Goal: Transaction & Acquisition: Purchase product/service

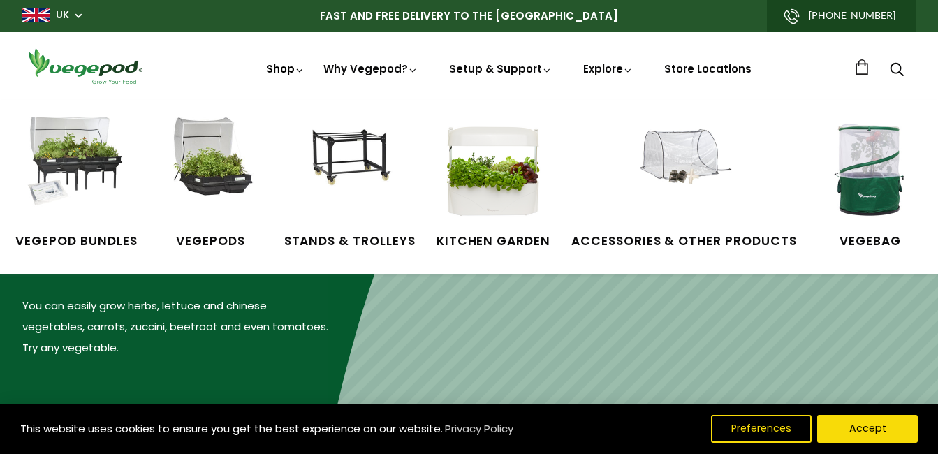
click at [291, 66] on link "Shop" at bounding box center [285, 88] width 39 height 54
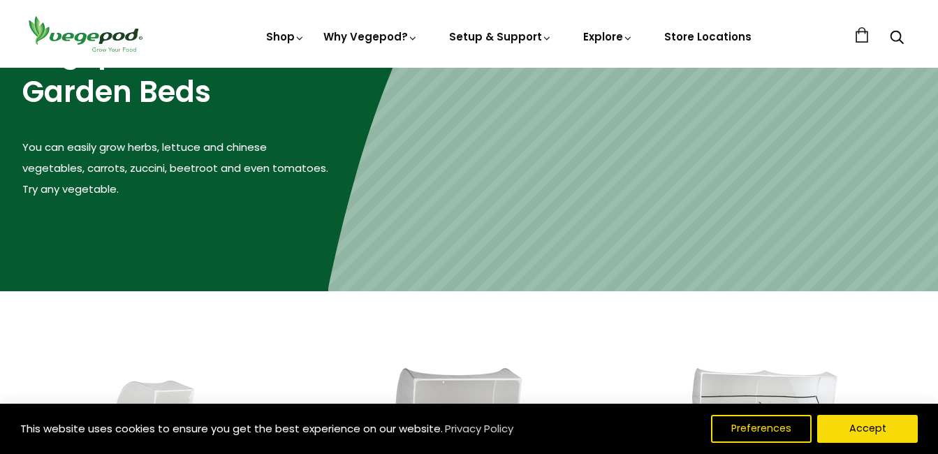
scroll to position [205, 0]
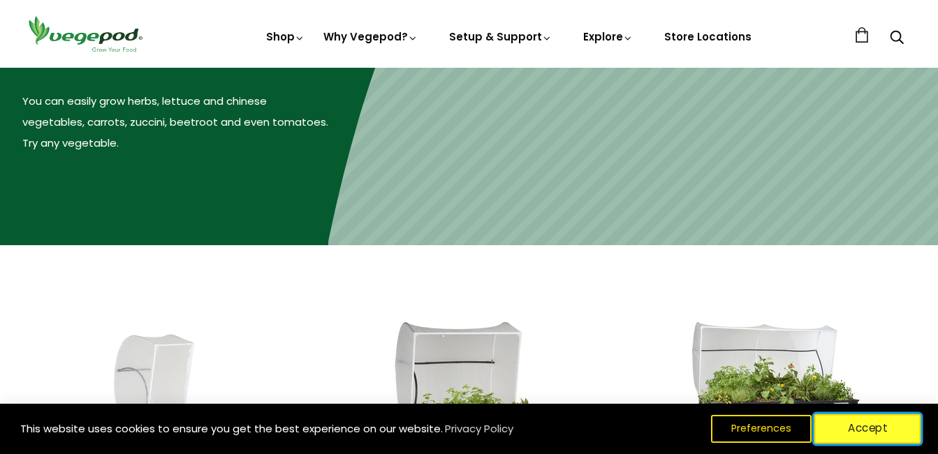
click at [864, 430] on button "Accept" at bounding box center [867, 428] width 107 height 29
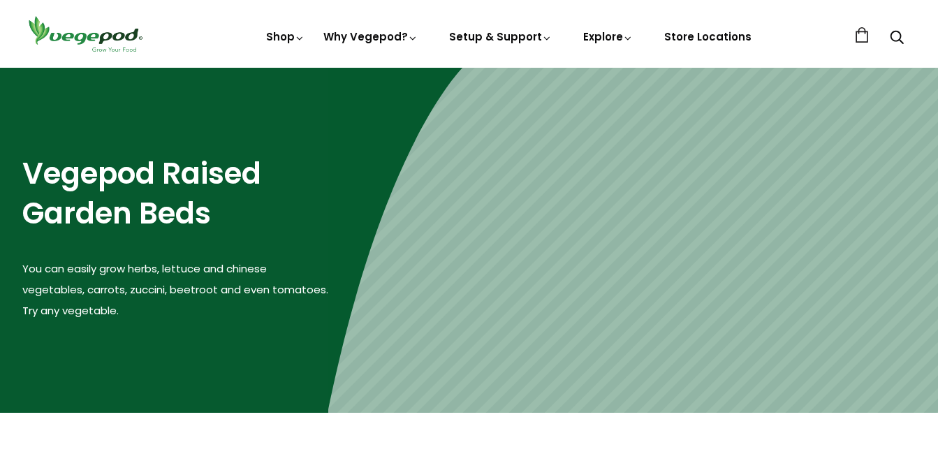
scroll to position [0, 0]
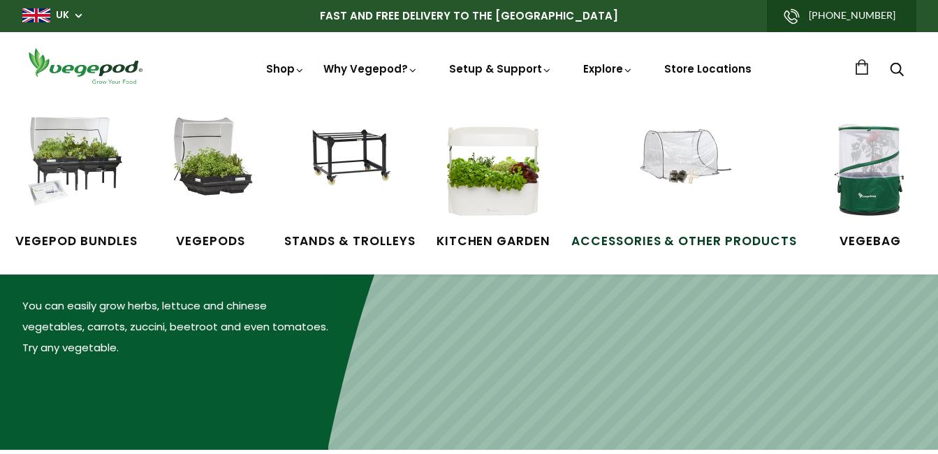
click at [689, 240] on span "Accessories & Other Products" at bounding box center [684, 242] width 226 height 18
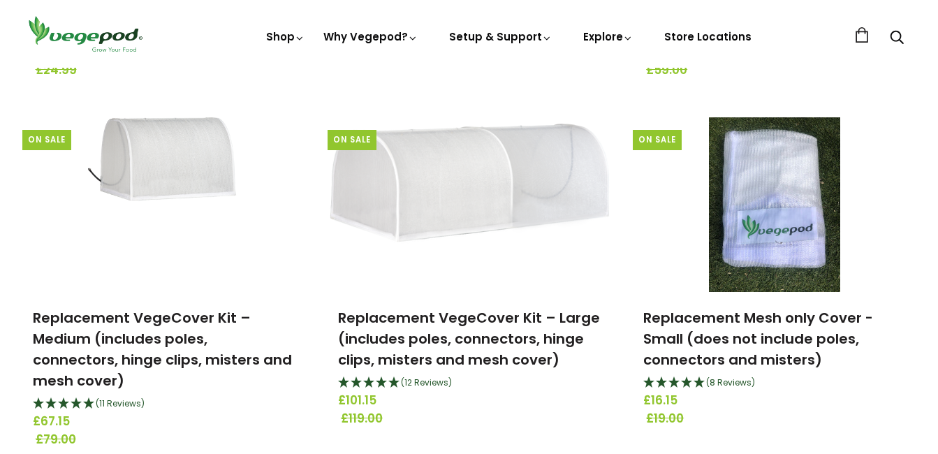
scroll to position [838, 0]
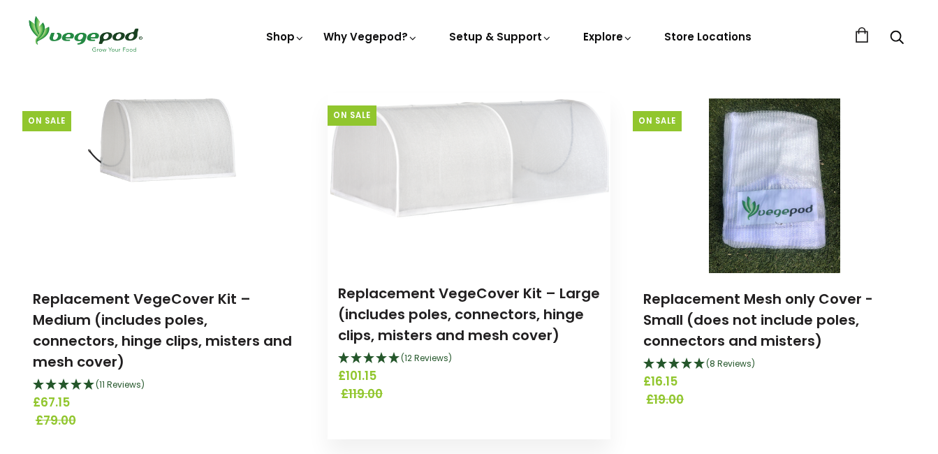
click at [358, 113] on img at bounding box center [469, 180] width 283 height 162
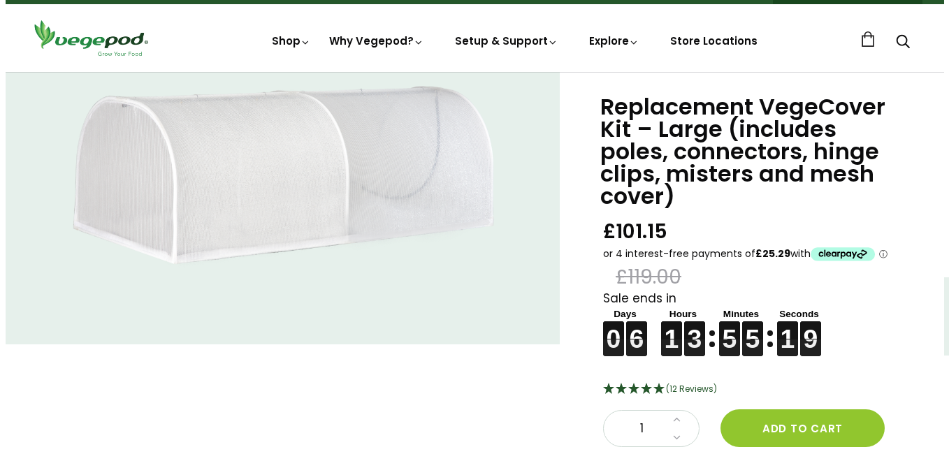
scroll to position [56, 0]
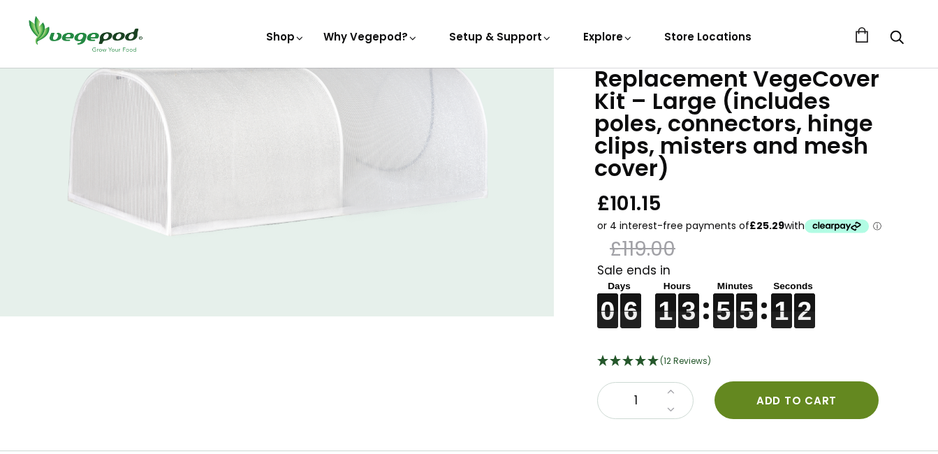
click at [809, 381] on button "Add to cart" at bounding box center [797, 400] width 164 height 38
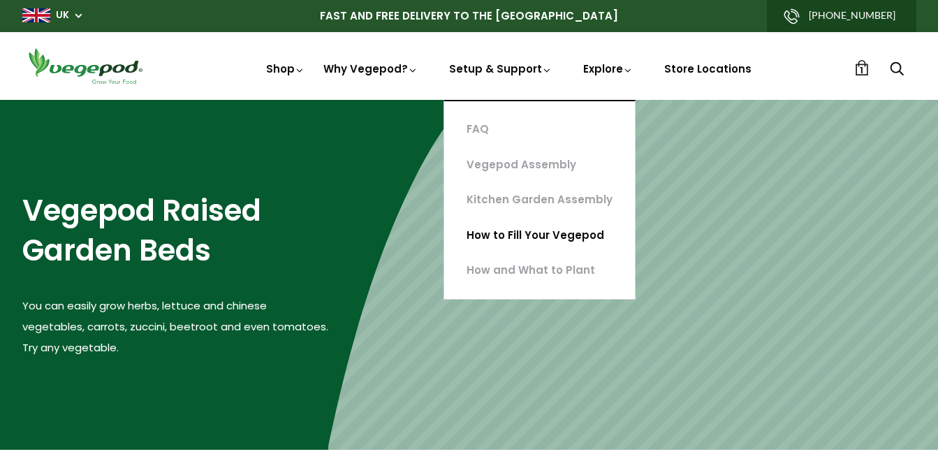
click at [512, 233] on link "How to Fill Your Vegepod" at bounding box center [539, 236] width 191 height 36
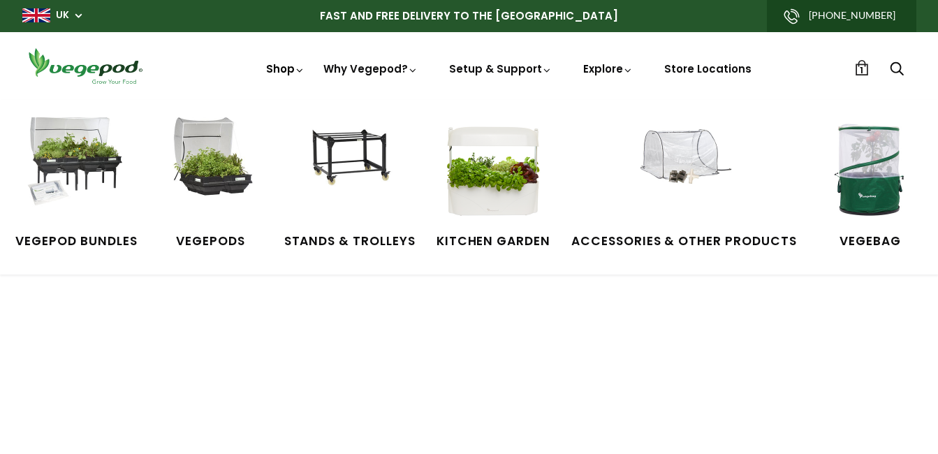
click at [282, 70] on link "Shop" at bounding box center [285, 88] width 39 height 54
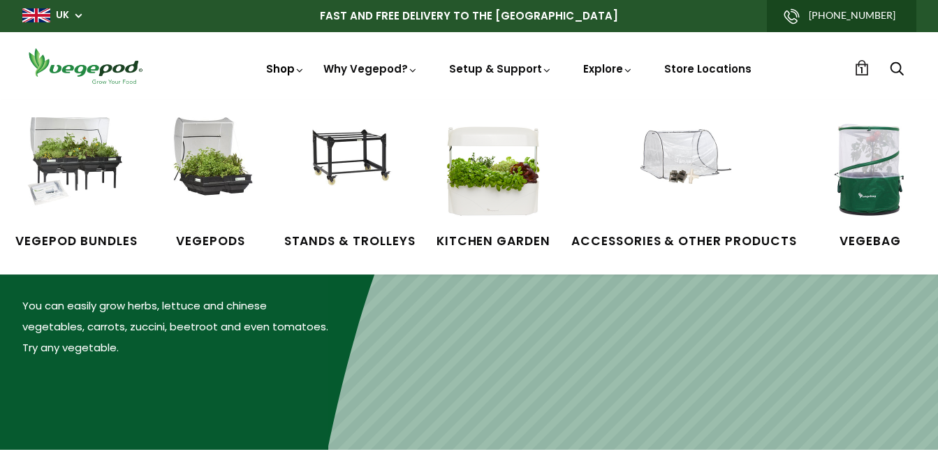
click at [284, 100] on div "Vegepod Bundles Vegepods Stands & Trolleys Kitchen Garden Accessories & Other P…" at bounding box center [469, 187] width 938 height 175
click at [699, 235] on span "Accessories & Other Products" at bounding box center [684, 242] width 226 height 18
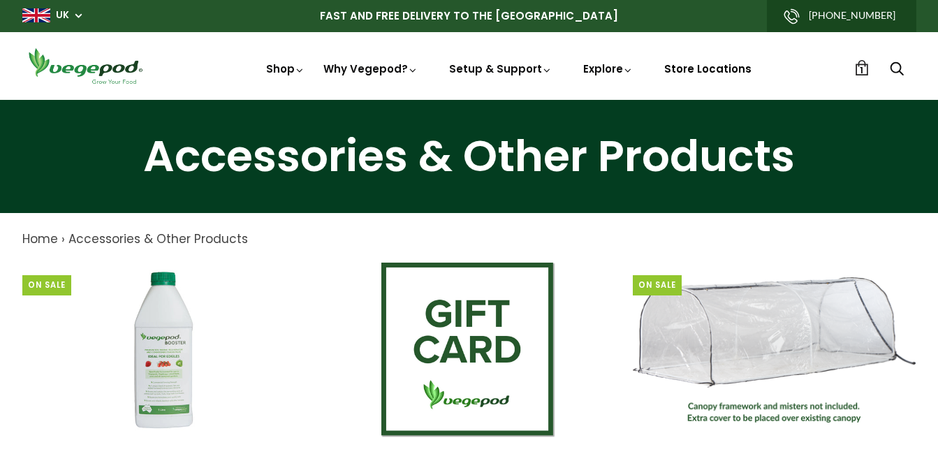
click at [695, 68] on link "Store Locations" at bounding box center [707, 68] width 87 height 15
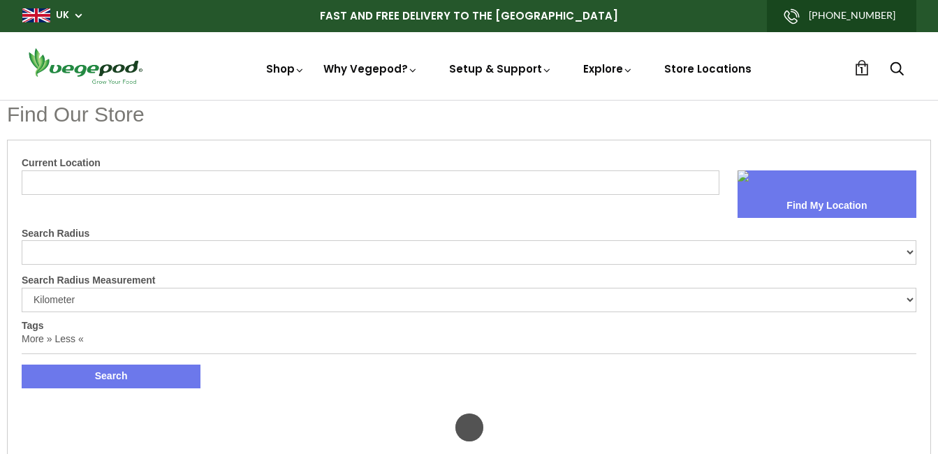
select select "m"
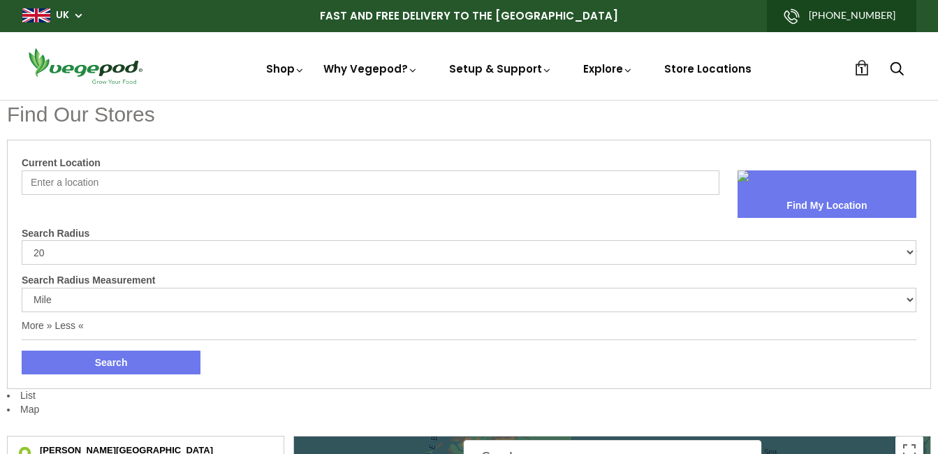
click at [861, 65] on span "1" at bounding box center [861, 70] width 3 height 13
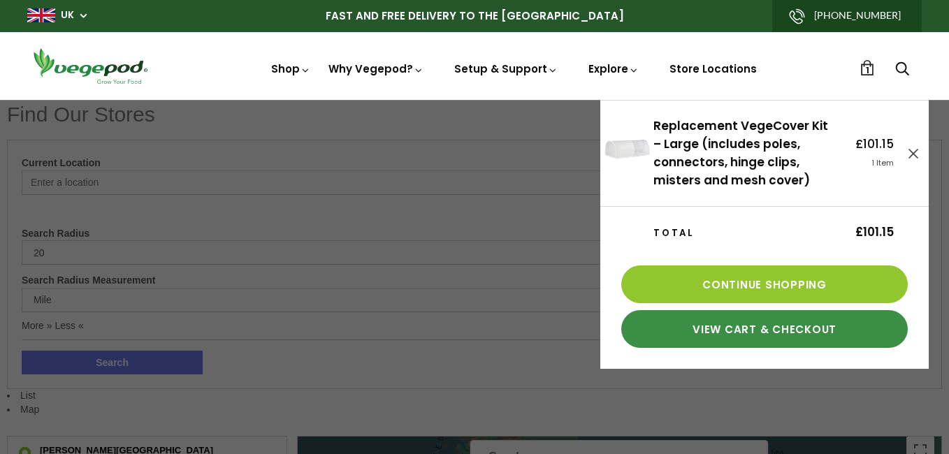
click at [792, 326] on link "View Cart & Checkout" at bounding box center [764, 329] width 286 height 38
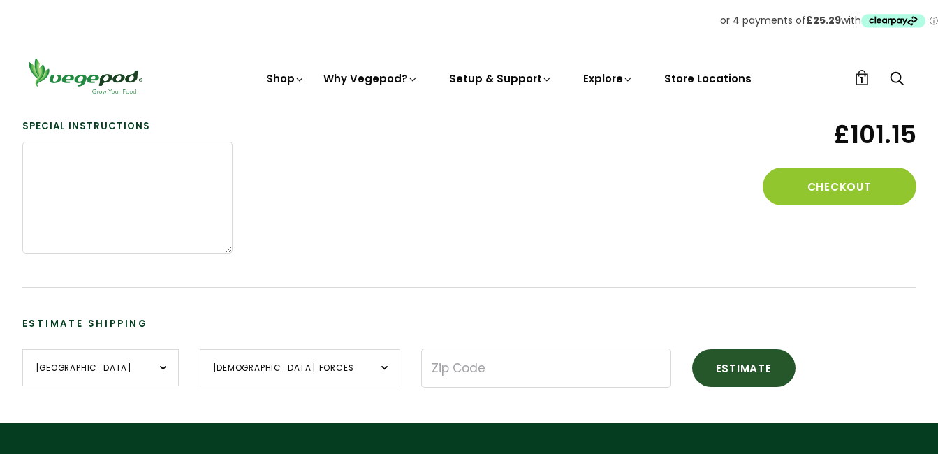
scroll to position [363, 0]
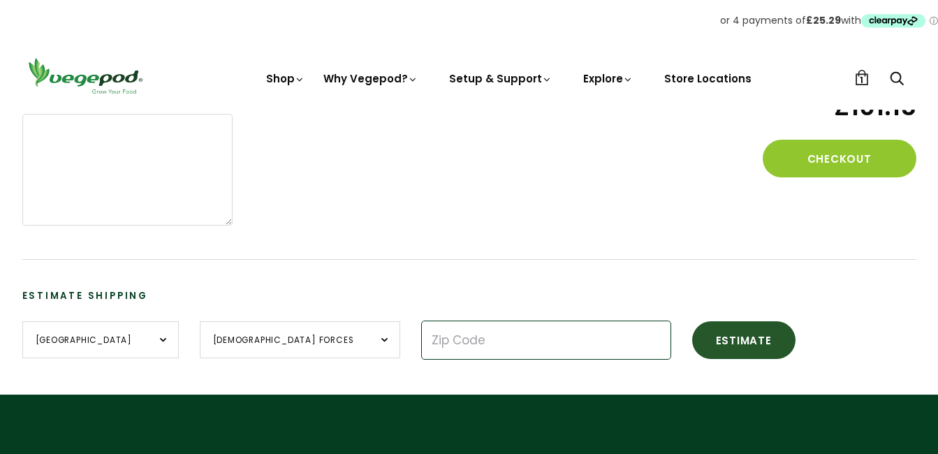
click at [421, 339] on input "Zip Code" at bounding box center [546, 340] width 250 height 39
drag, startPoint x: 358, startPoint y: 339, endPoint x: 404, endPoint y: 216, distance: 132.0
click at [404, 216] on form "Product Price Quantity Subtotal Replacement VegeCover Kit – Large (includes pol…" at bounding box center [469, 118] width 894 height 481
type input "BN13 1NT"
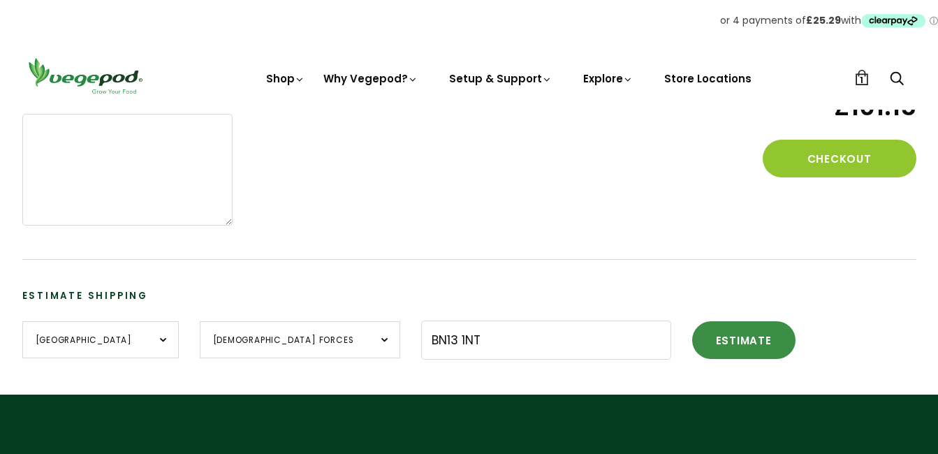
click at [692, 341] on button "Estimate" at bounding box center [743, 340] width 103 height 38
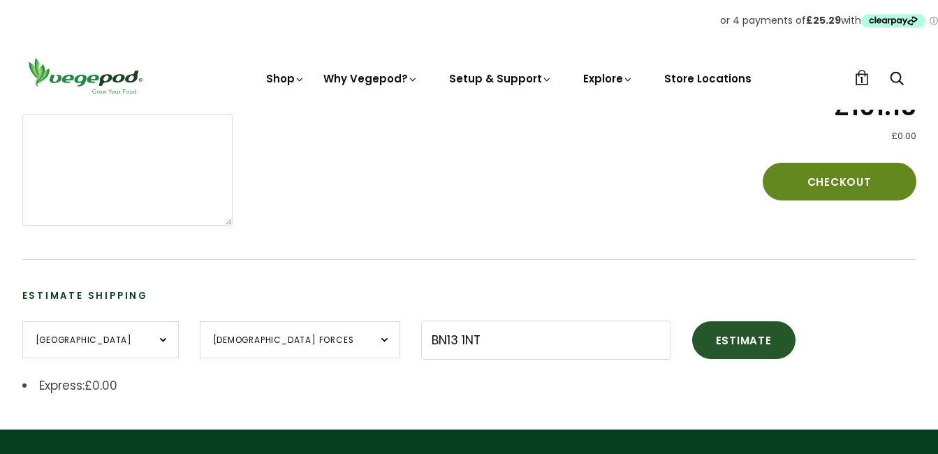
click at [849, 180] on button "Checkout" at bounding box center [840, 182] width 154 height 38
